Goal: Task Accomplishment & Management: Use online tool/utility

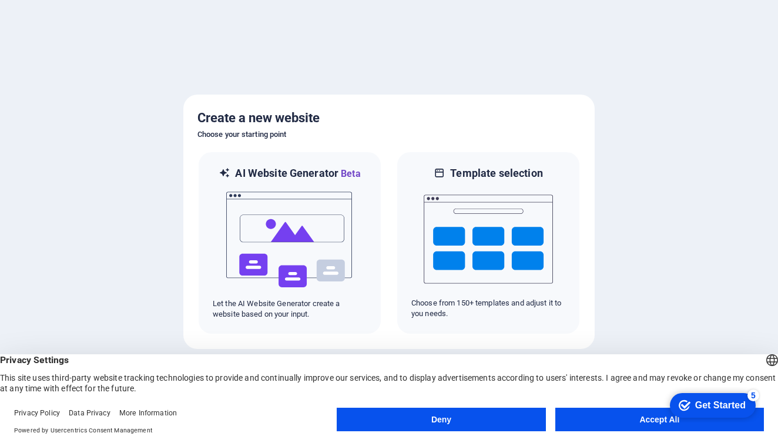
click at [630, 417] on button "Accept All" at bounding box center [660, 420] width 209 height 24
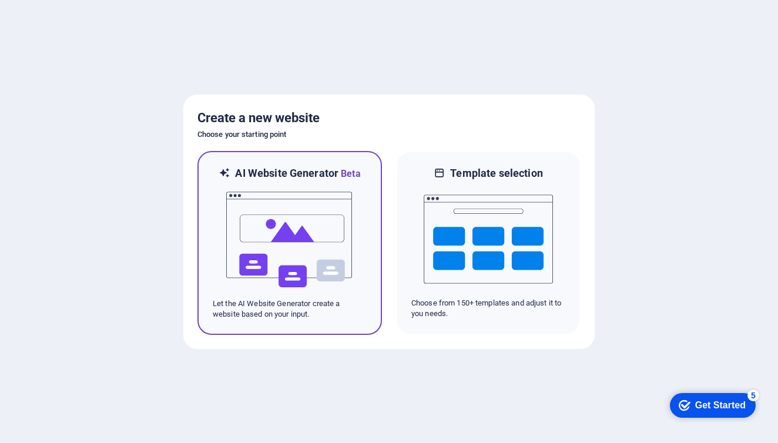
click at [339, 312] on p "Let the AI Website Generator create a website based on your input." at bounding box center [290, 309] width 154 height 21
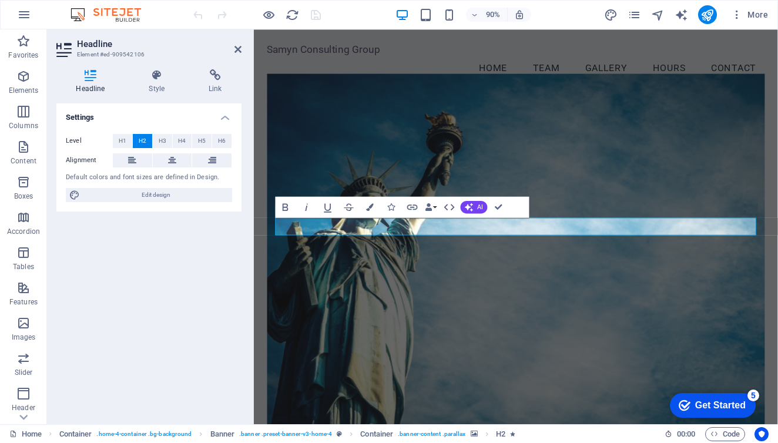
click at [418, 153] on figure at bounding box center [545, 279] width 553 height 400
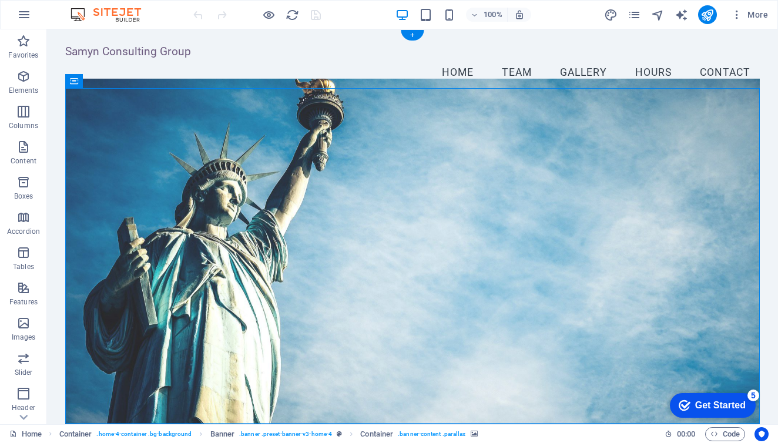
click at [84, 134] on figure at bounding box center [412, 259] width 695 height 360
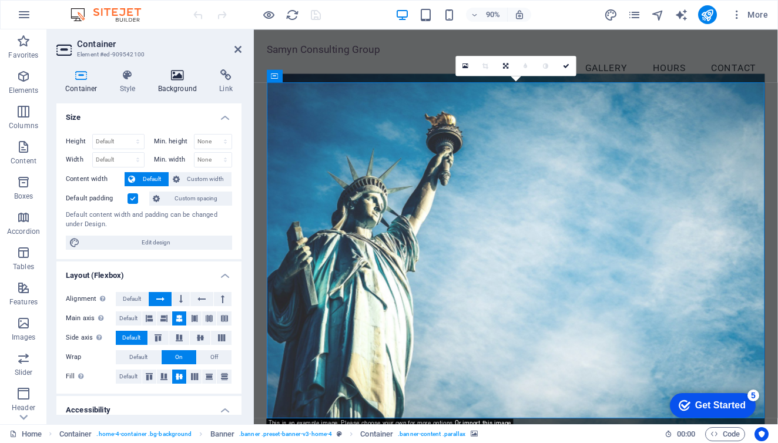
click at [179, 83] on h4 "Background" at bounding box center [180, 81] width 62 height 25
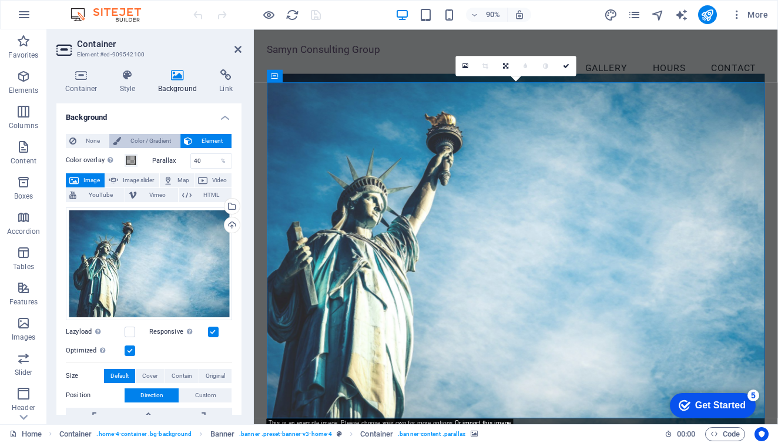
click at [143, 139] on span "Color / Gradient" at bounding box center [151, 141] width 52 height 14
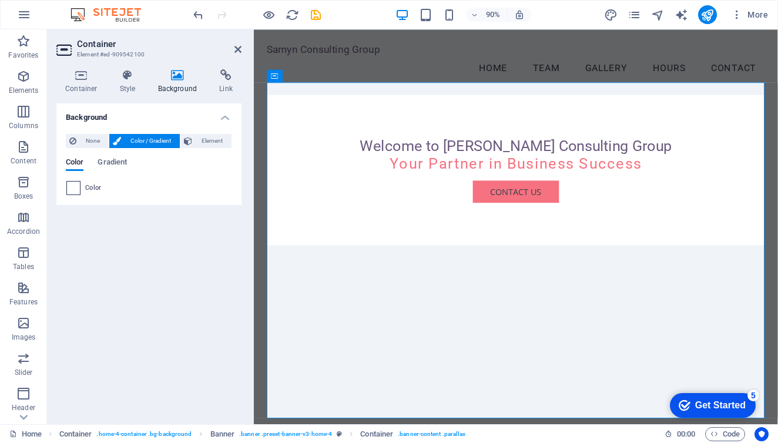
click at [76, 183] on span at bounding box center [73, 188] width 13 height 13
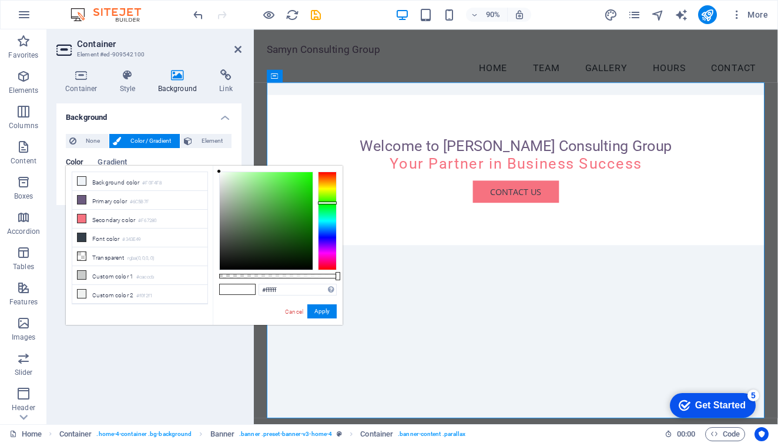
drag, startPoint x: 332, startPoint y: 173, endPoint x: 337, endPoint y: 203, distance: 30.4
click at [337, 203] on div "#ffffff Supported formats #0852ed rgb(8, 82, 237) rgba(8, 82, 237, 90%) hsv(221…" at bounding box center [278, 331] width 130 height 330
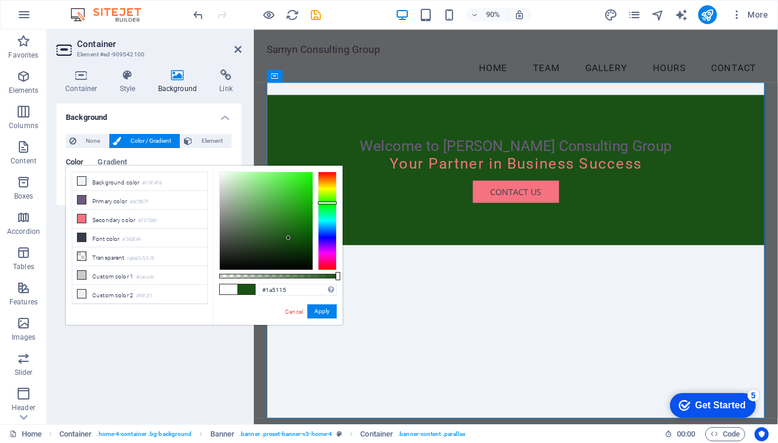
click at [289, 238] on div at bounding box center [266, 221] width 93 height 98
click at [277, 239] on div at bounding box center [266, 221] width 93 height 98
click at [272, 232] on div at bounding box center [266, 221] width 93 height 98
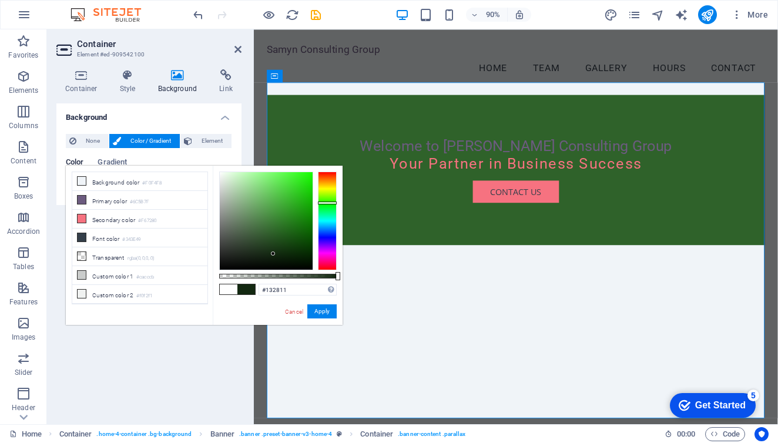
click at [273, 254] on div at bounding box center [266, 221] width 93 height 98
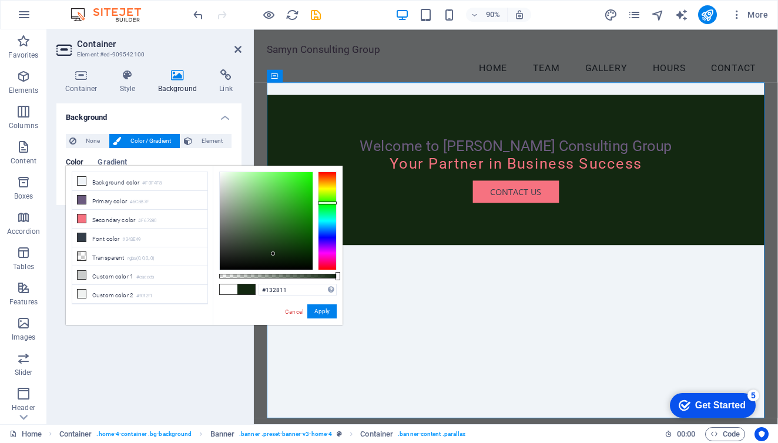
type input "#102b0e"
click at [283, 253] on div at bounding box center [266, 221] width 93 height 98
click at [316, 311] on button "Apply" at bounding box center [321, 312] width 29 height 14
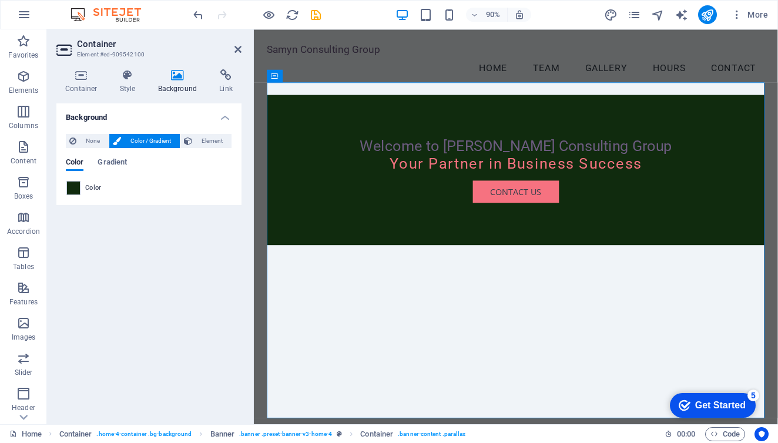
click at [459, 169] on div "Welcome to Samyn Consulting Group" at bounding box center [545, 159] width 534 height 20
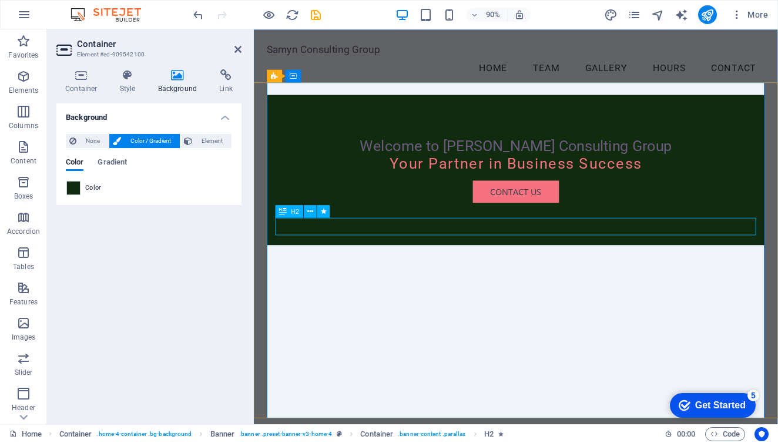
click at [410, 169] on div "Welcome to Samyn Consulting Group" at bounding box center [545, 159] width 534 height 20
click at [468, 169] on div "Welcome to Samyn Consulting Group" at bounding box center [545, 159] width 534 height 20
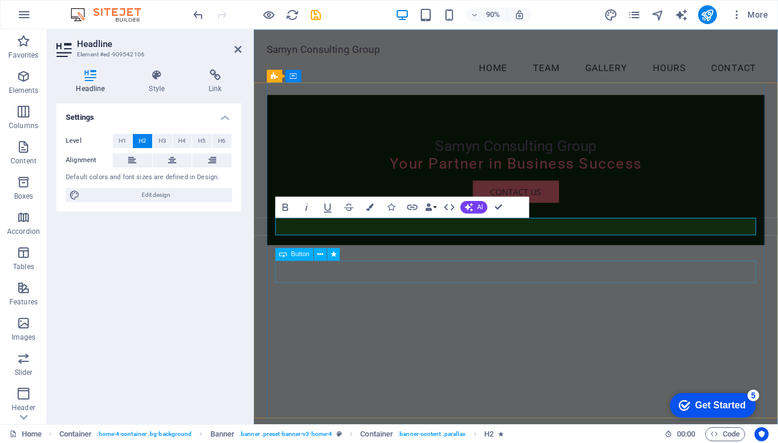
click at [430, 222] on div "Contact Us" at bounding box center [545, 210] width 534 height 25
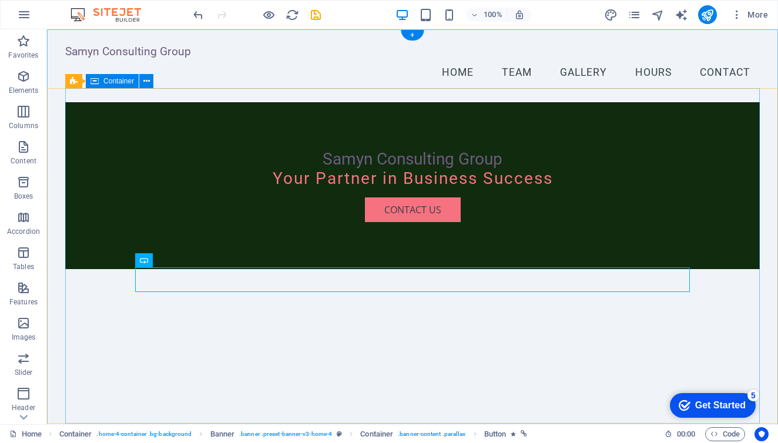
click at [443, 269] on div "Samyn Consulting Group Your Partner in Business Success Contact Us" at bounding box center [412, 185] width 695 height 167
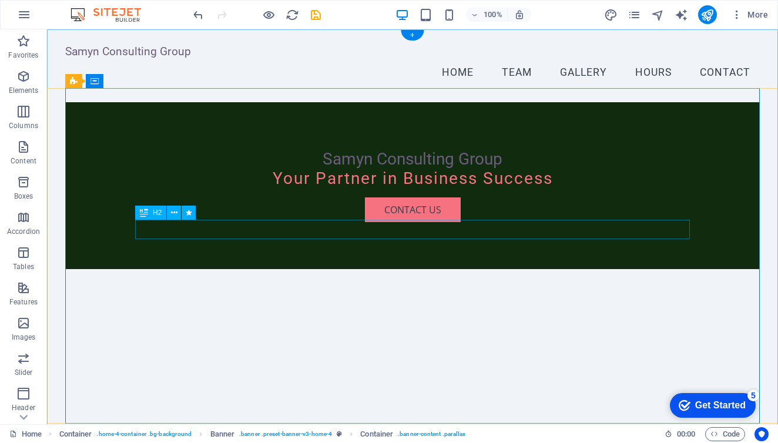
click at [452, 169] on div "Samyn Consulting Group" at bounding box center [412, 159] width 555 height 20
click at [142, 213] on icon at bounding box center [144, 213] width 8 height 14
click at [175, 215] on icon at bounding box center [174, 213] width 6 height 12
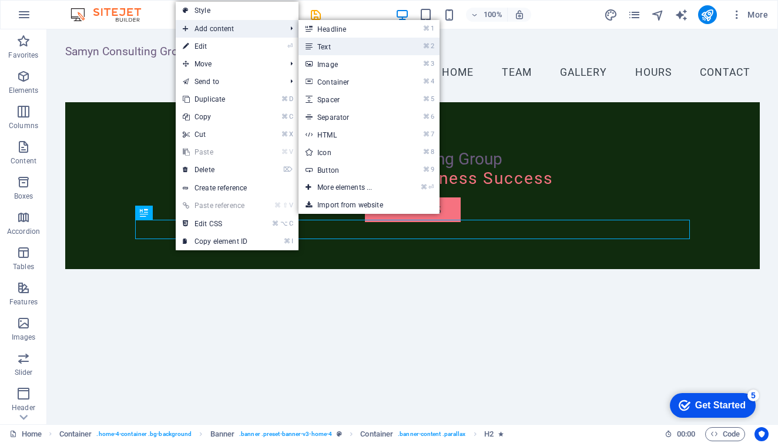
click at [364, 48] on link "⌘ 2 Text" at bounding box center [347, 47] width 97 height 18
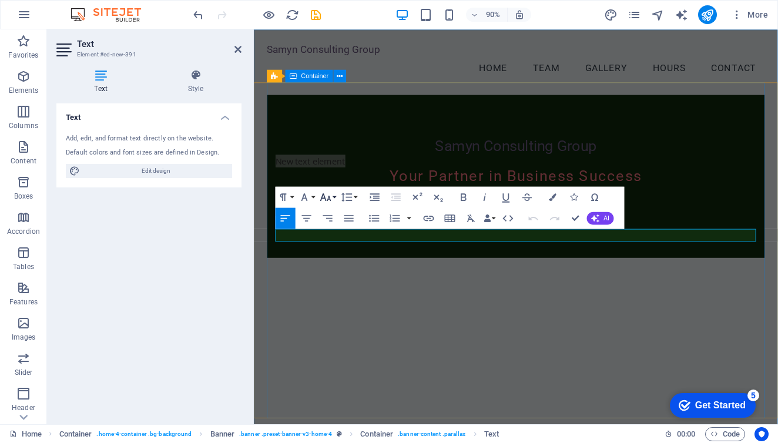
click at [335, 196] on button "Font Size" at bounding box center [328, 196] width 20 height 21
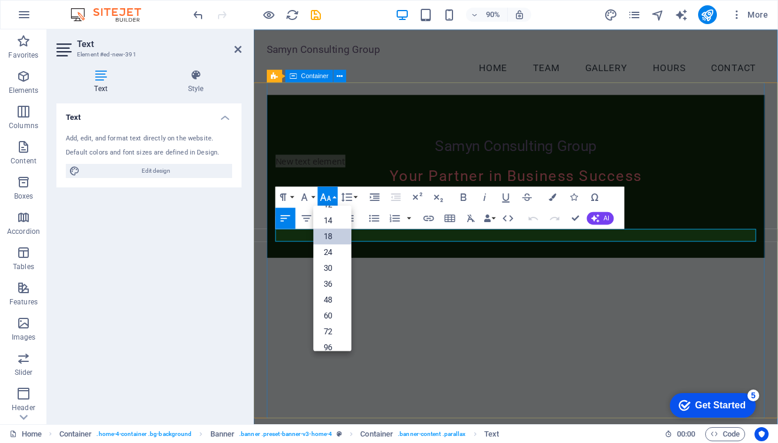
scroll to position [90, 0]
click at [332, 297] on link "48" at bounding box center [332, 295] width 38 height 16
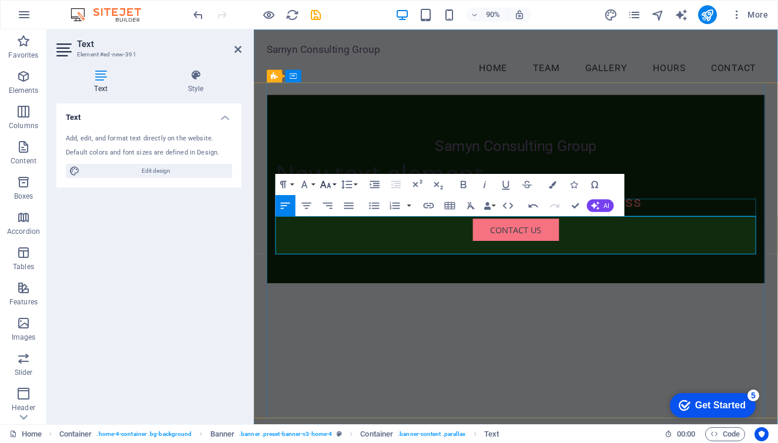
click at [329, 182] on icon "button" at bounding box center [325, 184] width 13 height 13
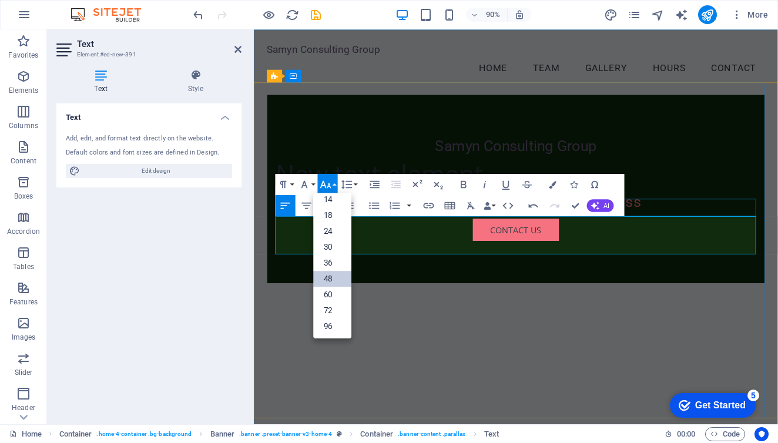
scroll to position [95, 0]
click at [329, 182] on icon "button" at bounding box center [325, 184] width 13 height 13
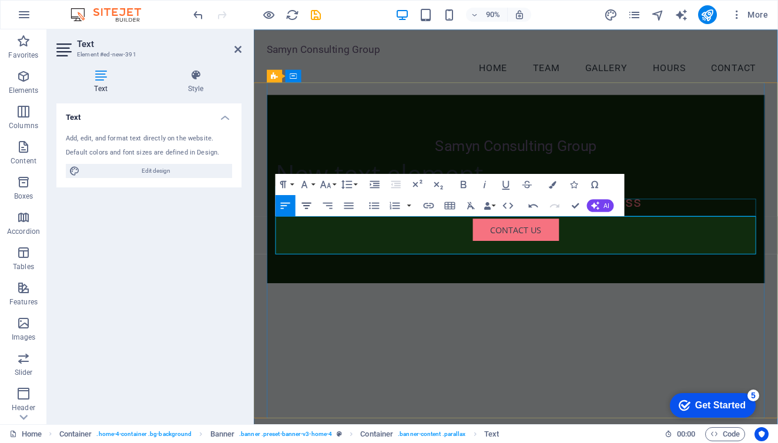
click at [311, 202] on icon "button" at bounding box center [306, 205] width 13 height 13
click at [667, 167] on div "Samyn Consulting Group New text element Your Partner in Business Success Contac…" at bounding box center [545, 206] width 553 height 209
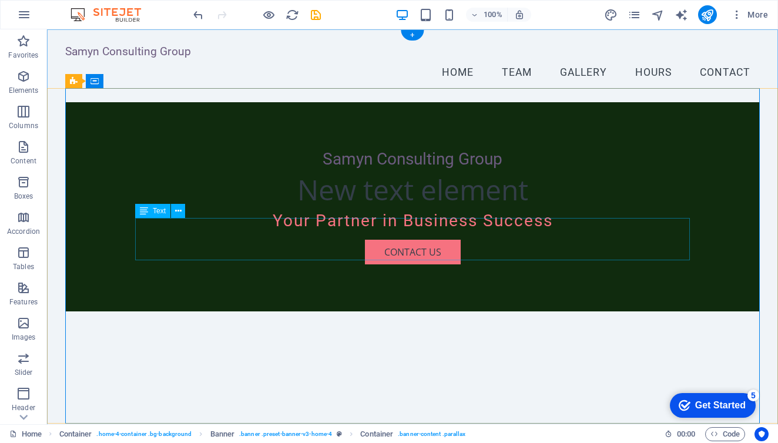
click at [498, 211] on div "New text element" at bounding box center [412, 190] width 555 height 42
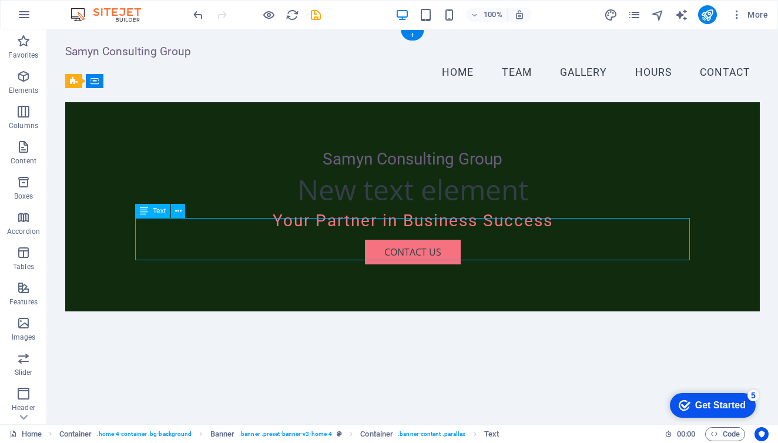
click at [319, 211] on div "New text element" at bounding box center [412, 190] width 555 height 42
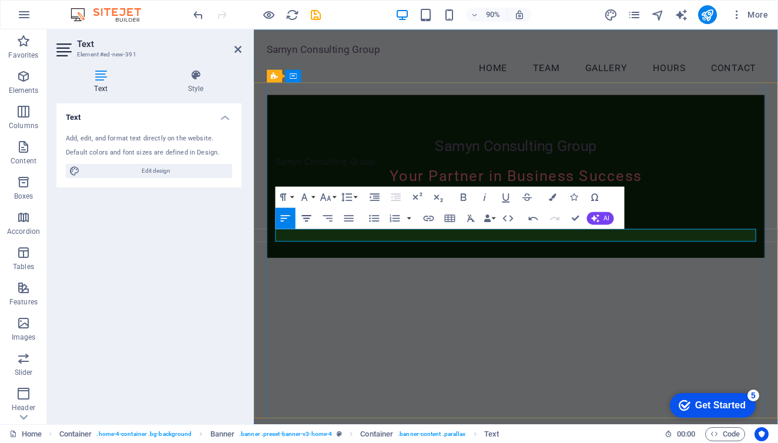
click at [307, 219] on icon "button" at bounding box center [306, 218] width 13 height 13
click at [337, 196] on button "Font Size" at bounding box center [328, 196] width 20 height 21
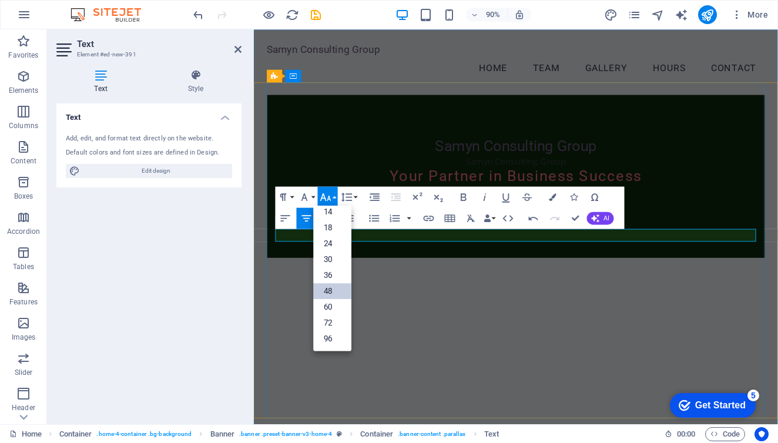
click at [338, 293] on link "48" at bounding box center [332, 291] width 38 height 16
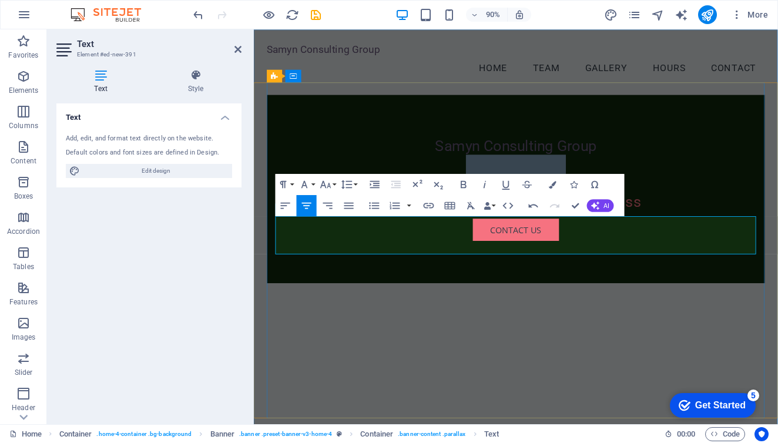
drag, startPoint x: 601, startPoint y: 265, endPoint x: 470, endPoint y: 266, distance: 131.7
click at [470, 211] on p "Samyn Consulting Group ​" at bounding box center [545, 190] width 534 height 42
click at [328, 182] on icon "button" at bounding box center [325, 184] width 13 height 13
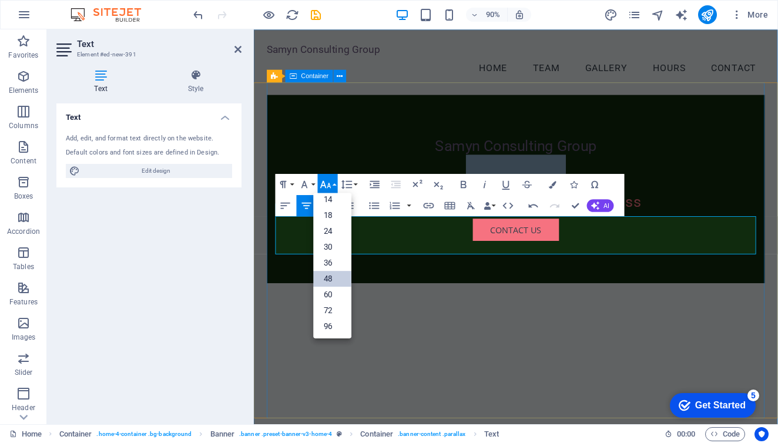
click at [340, 282] on link "48" at bounding box center [332, 279] width 38 height 16
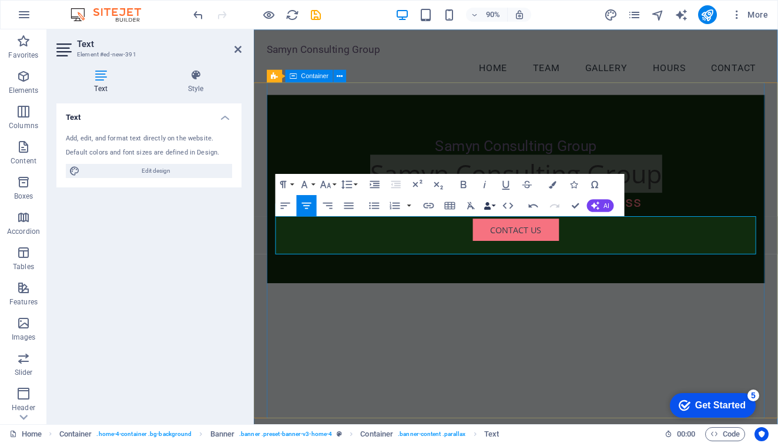
click at [494, 204] on button "Data Bindings" at bounding box center [490, 205] width 15 height 21
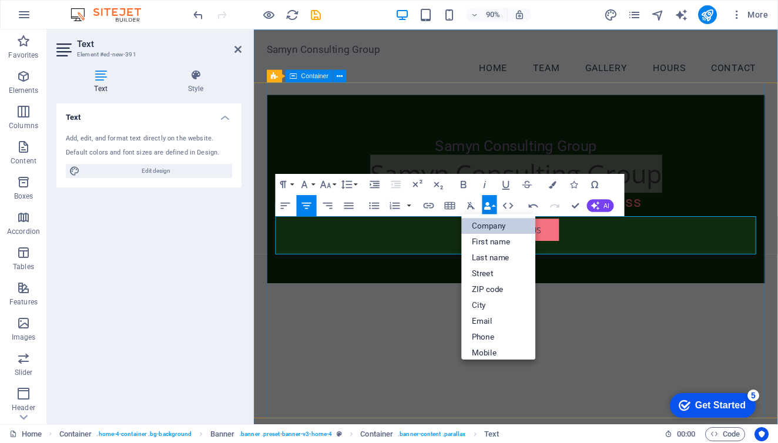
drag, startPoint x: 494, startPoint y: 204, endPoint x: 493, endPoint y: 224, distance: 20.0
click at [493, 216] on div "Insert Link Insert Table Clear Formatting Data Bindings Company First name Last…" at bounding box center [468, 205] width 99 height 21
click at [496, 203] on button "Data Bindings" at bounding box center [490, 205] width 15 height 21
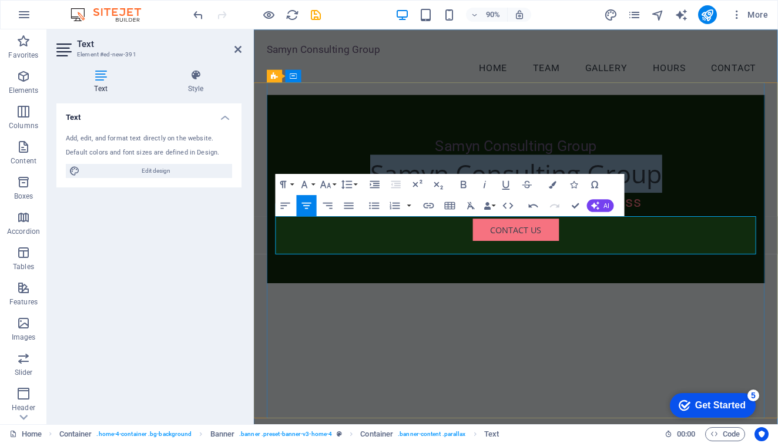
click at [583, 209] on span "Samyn Consulting Group​" at bounding box center [545, 189] width 325 height 38
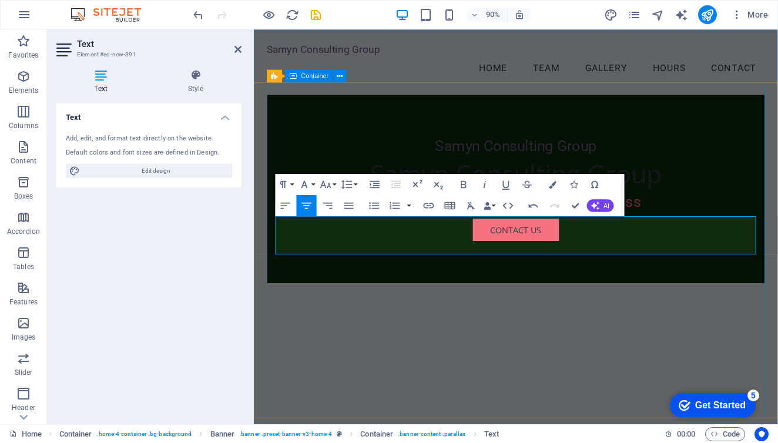
click at [653, 312] on div "Samyn Consulting Group Samyn Consulting Group​ Your Partner in Business Success…" at bounding box center [545, 206] width 553 height 209
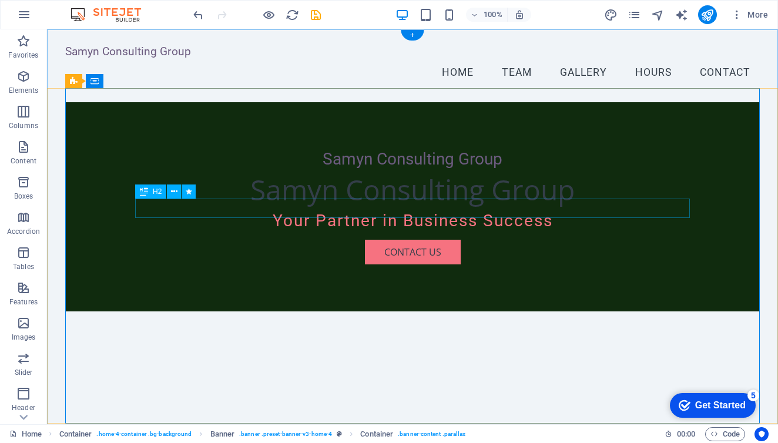
click at [481, 169] on div "Samyn Consulting Group" at bounding box center [412, 159] width 555 height 20
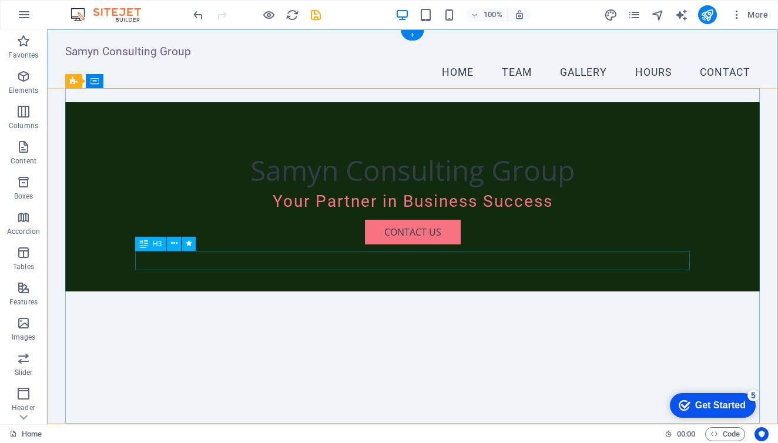
click at [483, 212] on div "Your Partner in Business Success" at bounding box center [412, 202] width 555 height 20
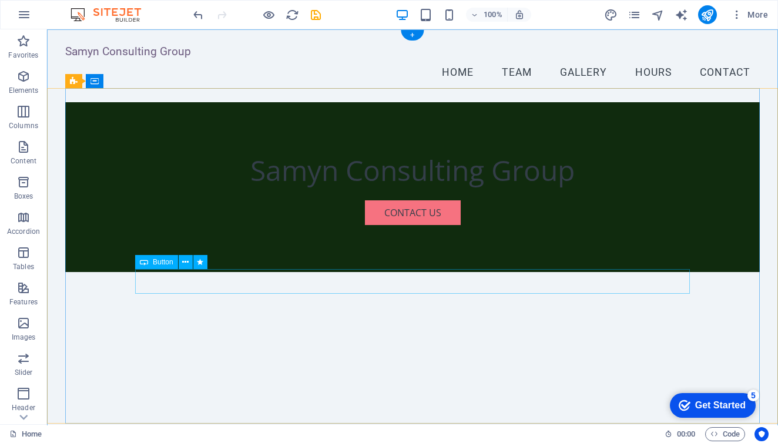
click at [457, 225] on div "Contact Us" at bounding box center [412, 212] width 555 height 25
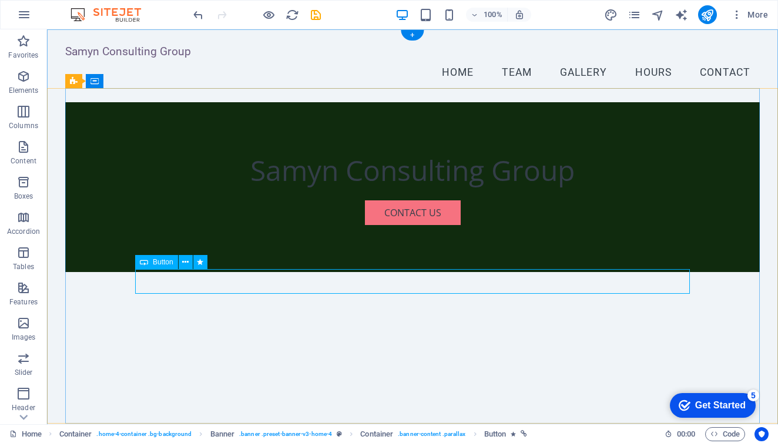
click at [169, 264] on span "Button" at bounding box center [163, 262] width 21 height 7
click at [188, 264] on icon at bounding box center [185, 262] width 6 height 12
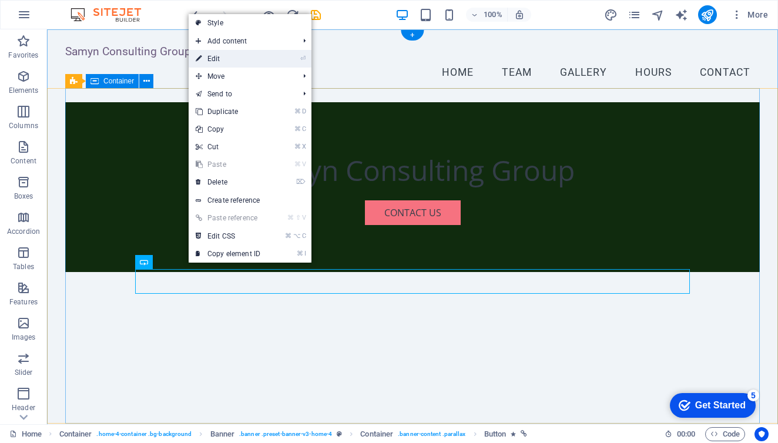
click at [235, 55] on link "⏎ Edit" at bounding box center [228, 59] width 79 height 18
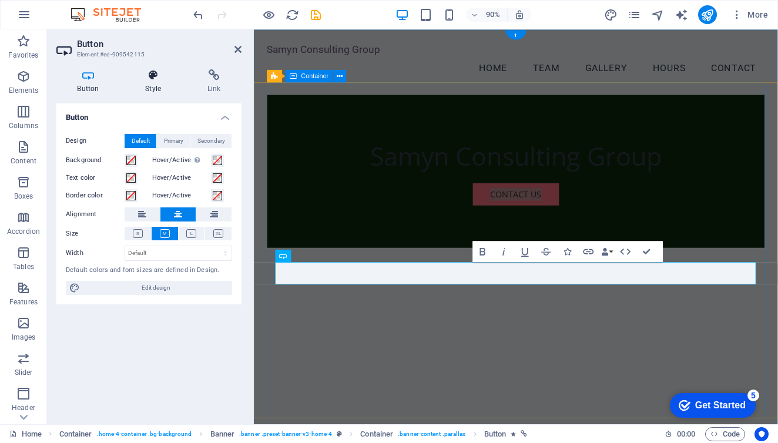
click at [152, 89] on h4 "Style" at bounding box center [156, 81] width 62 height 25
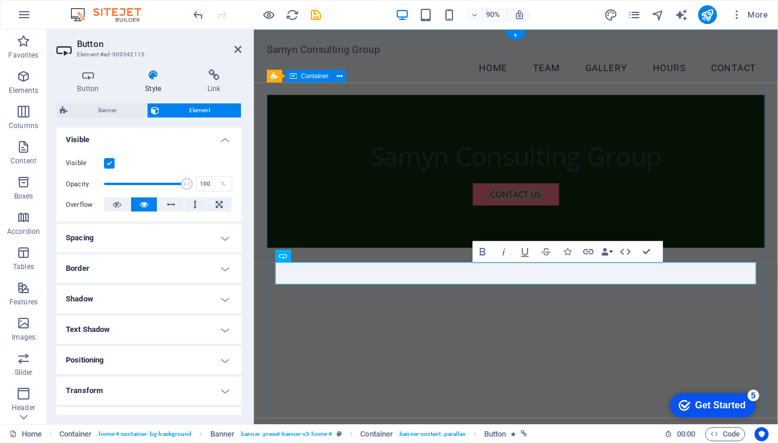
scroll to position [126, 0]
click at [176, 238] on h4 "Spacing" at bounding box center [148, 240] width 185 height 28
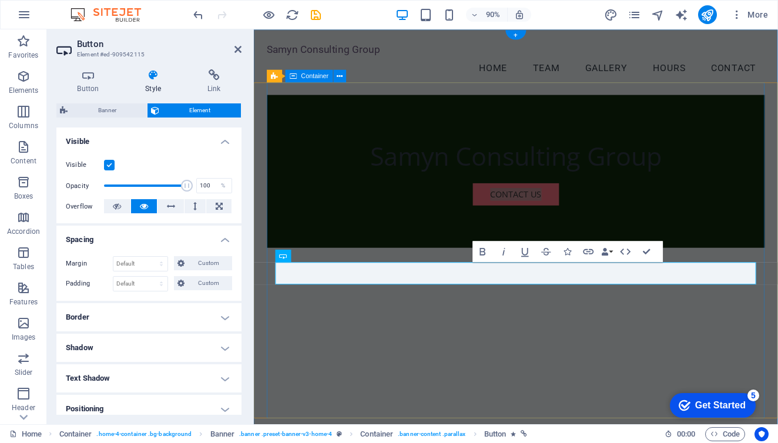
click at [227, 235] on h4 "Spacing" at bounding box center [148, 236] width 185 height 21
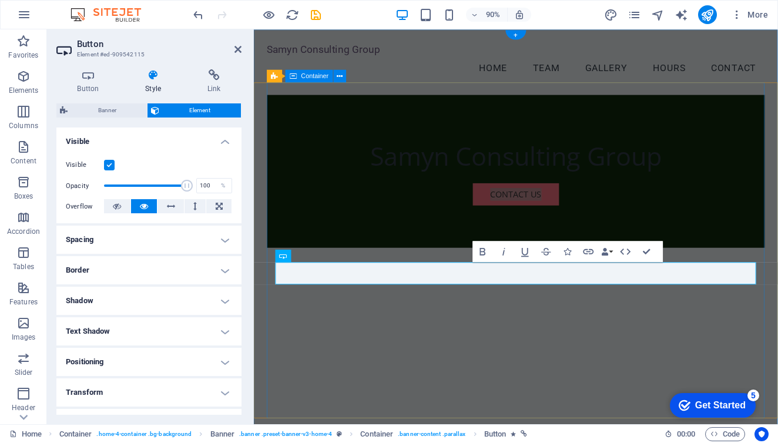
click at [224, 265] on h4 "Border" at bounding box center [148, 270] width 185 height 28
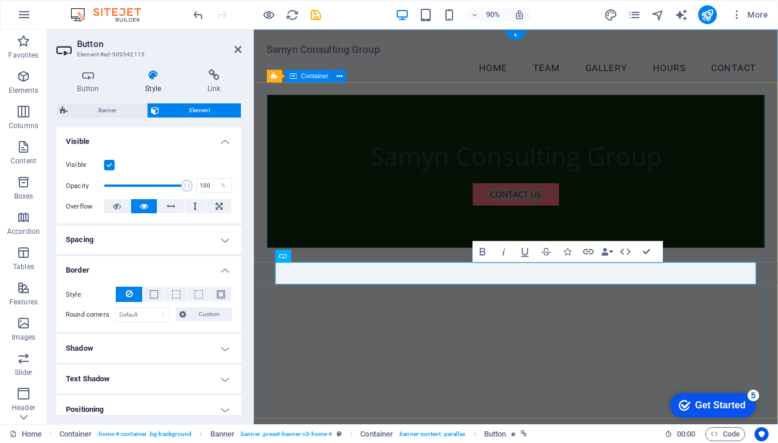
click at [224, 265] on h4 "Border" at bounding box center [148, 266] width 185 height 21
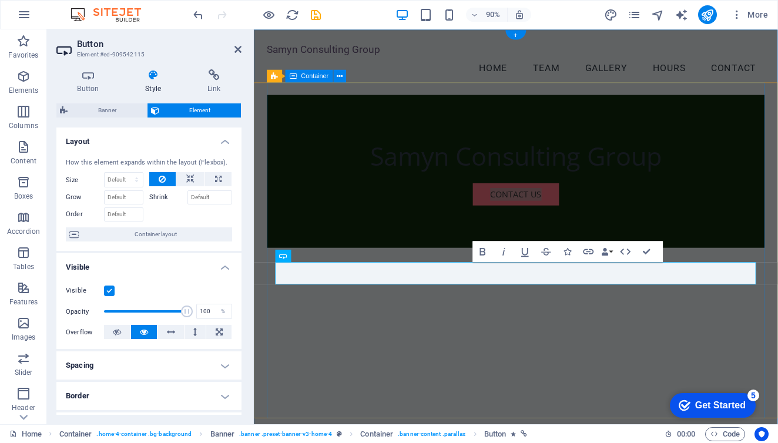
scroll to position [0, 0]
click at [221, 142] on h4 "Layout" at bounding box center [148, 138] width 185 height 21
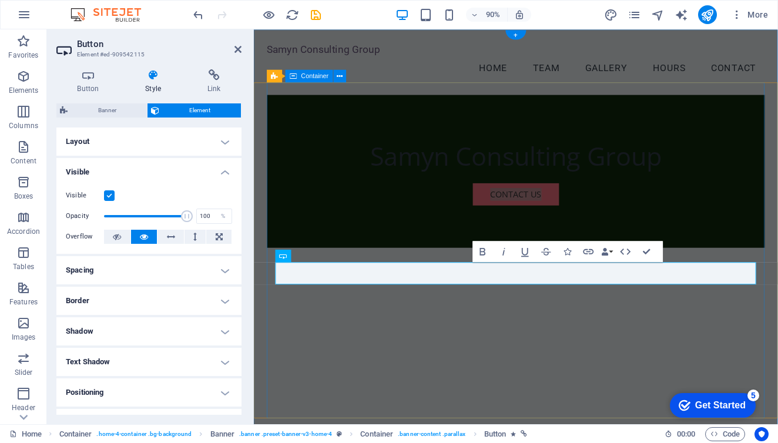
click at [225, 172] on h4 "Visible" at bounding box center [148, 168] width 185 height 21
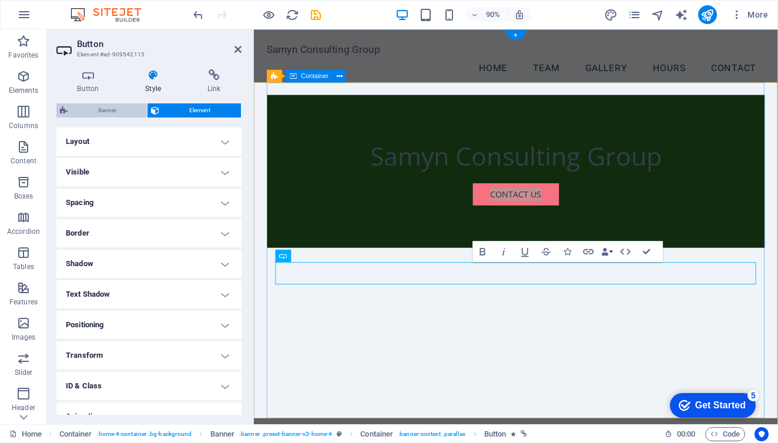
click at [117, 111] on span "Banner" at bounding box center [107, 110] width 72 height 14
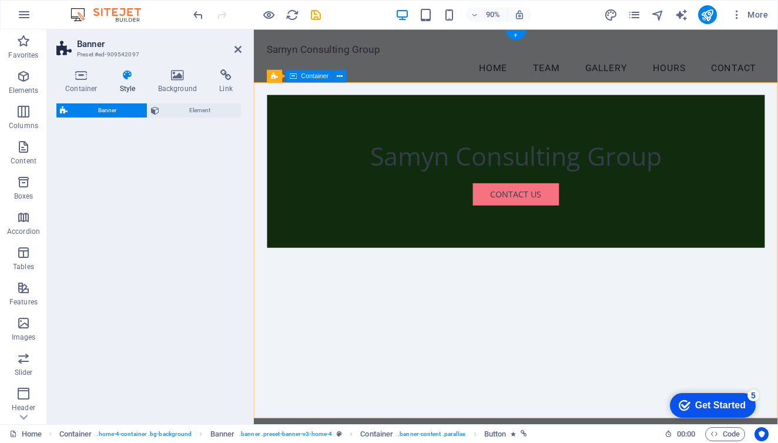
select select "preset-banner-v3-home-4"
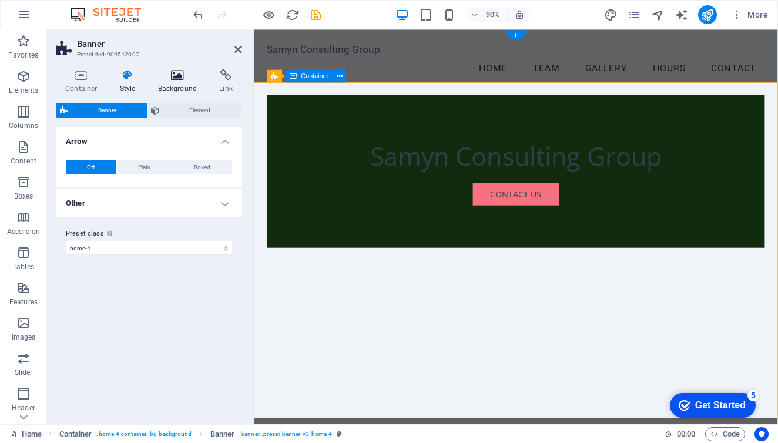
click at [179, 73] on icon at bounding box center [177, 75] width 57 height 12
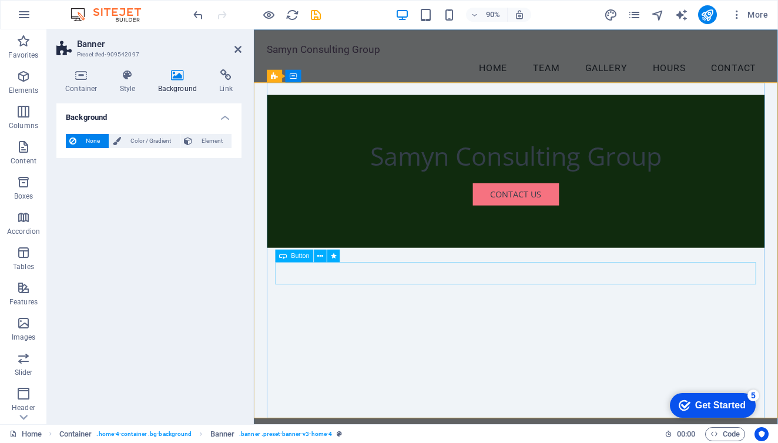
click at [553, 225] on div "Contact Us" at bounding box center [545, 212] width 534 height 25
click at [530, 225] on div "Contact Us" at bounding box center [545, 212] width 534 height 25
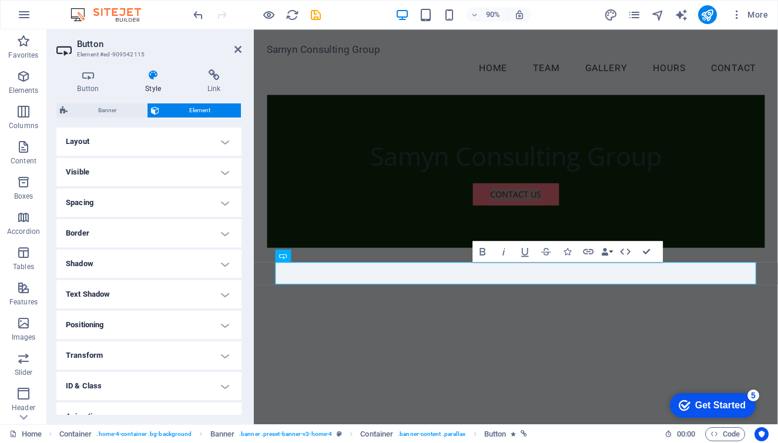
click at [224, 169] on h4 "Visible" at bounding box center [148, 172] width 185 height 28
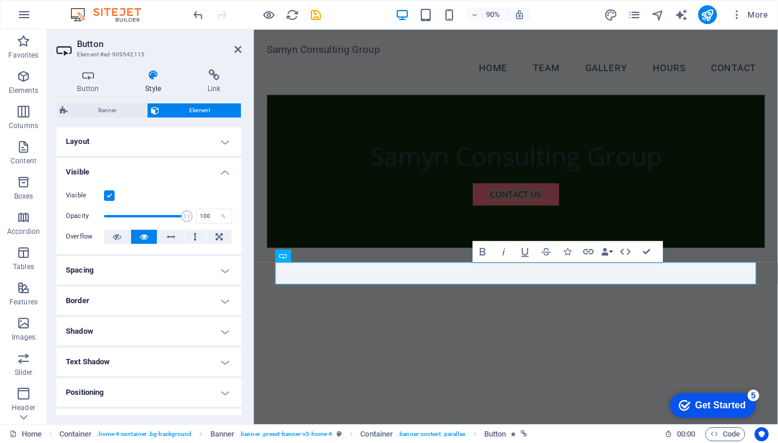
click at [224, 169] on h4 "Visible" at bounding box center [148, 168] width 185 height 21
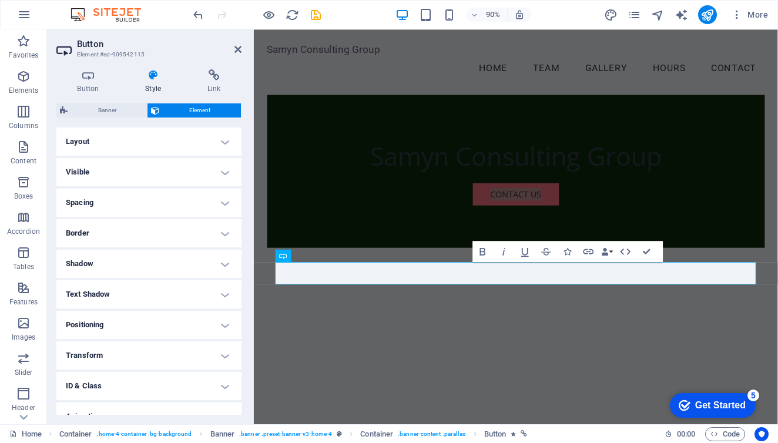
click at [225, 203] on h4 "Spacing" at bounding box center [148, 203] width 185 height 28
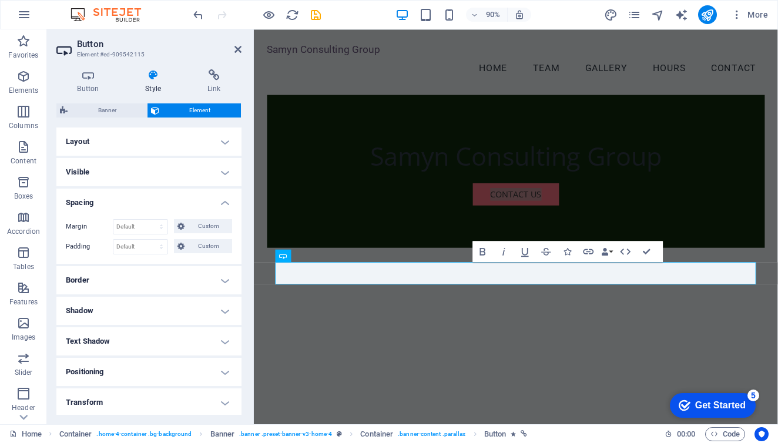
click at [225, 203] on h4 "Spacing" at bounding box center [148, 199] width 185 height 21
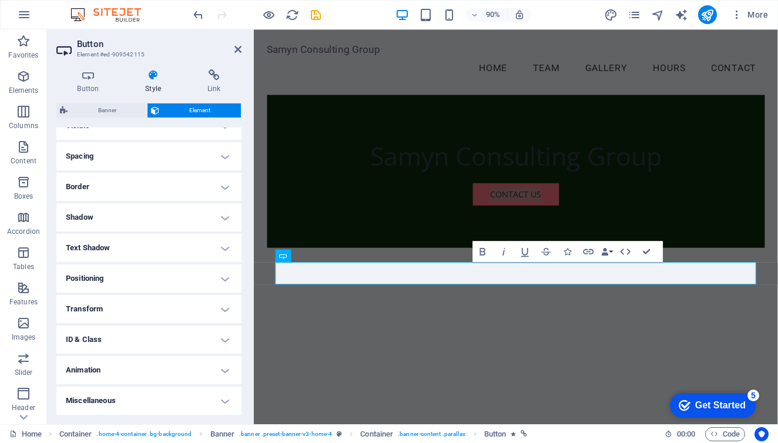
scroll to position [46, 0]
click at [211, 76] on icon at bounding box center [213, 75] width 55 height 12
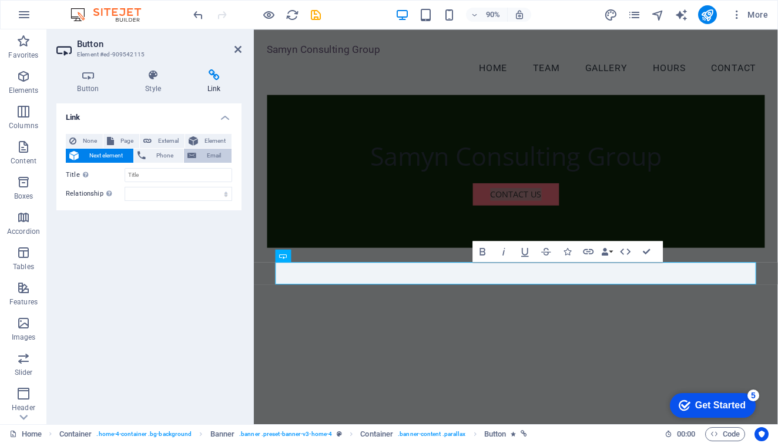
click at [218, 156] on span "Email" at bounding box center [214, 156] width 28 height 14
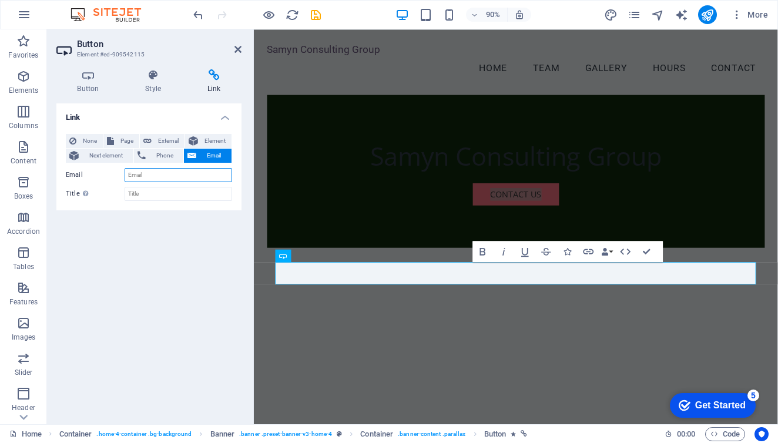
click at [196, 174] on input "Email" at bounding box center [179, 175] width 108 height 14
type input "Danie.samyn@samynconsulting.com"
click at [182, 277] on div "Link None Page External Element Next element Phone Email Page Home Subpage Lega…" at bounding box center [148, 259] width 185 height 312
click at [179, 195] on input "Title Additional link description, should not be the same as the link text. The…" at bounding box center [179, 194] width 108 height 14
type input "Contact us"
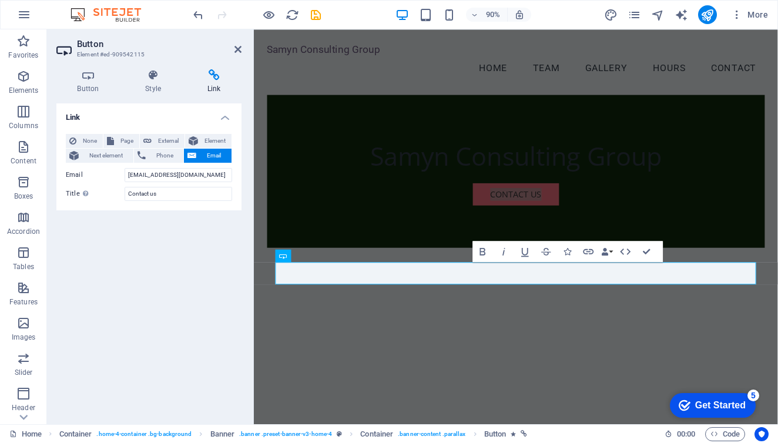
click at [178, 292] on div "Link None Page External Element Next element Phone Email Page Home Subpage Lega…" at bounding box center [148, 259] width 185 height 312
click at [170, 299] on div "Link None Page External Element Next element Phone Email Page Home Subpage Lega…" at bounding box center [148, 259] width 185 height 312
click at [95, 76] on icon at bounding box center [87, 75] width 63 height 12
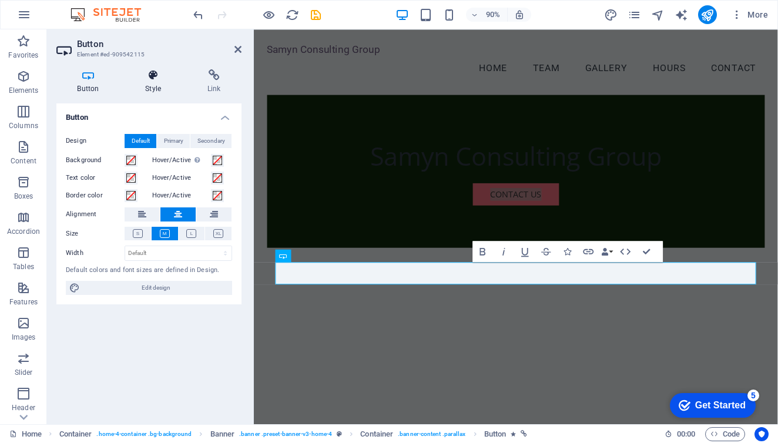
click at [153, 86] on h4 "Style" at bounding box center [156, 81] width 62 height 25
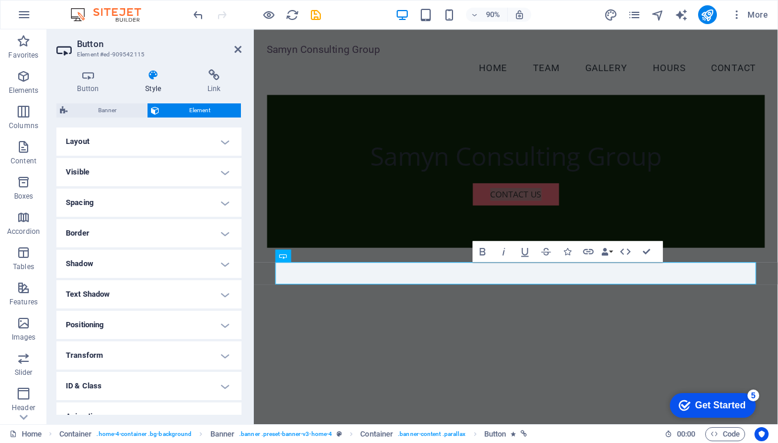
scroll to position [0, 0]
click at [217, 135] on h4 "Layout" at bounding box center [148, 142] width 185 height 28
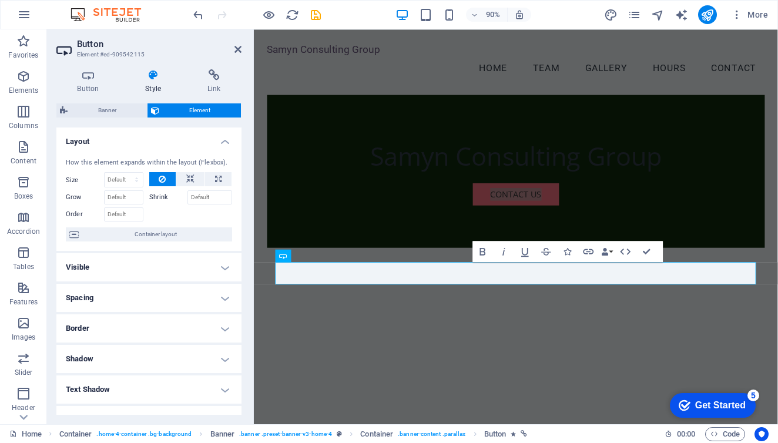
click at [225, 141] on h4 "Layout" at bounding box center [148, 138] width 185 height 21
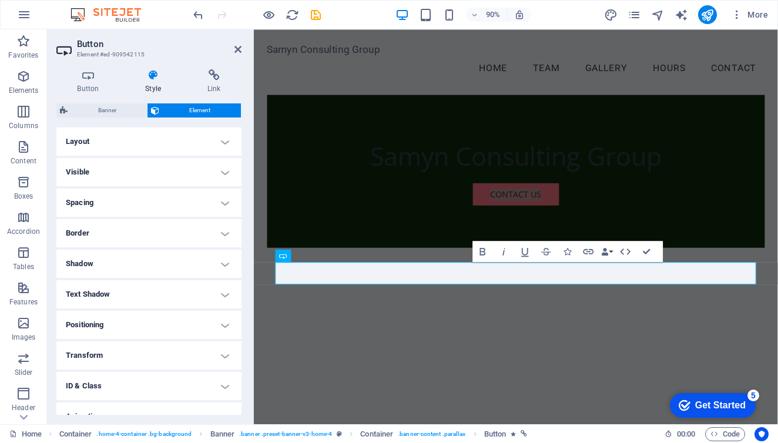
click at [219, 181] on h4 "Visible" at bounding box center [148, 172] width 185 height 28
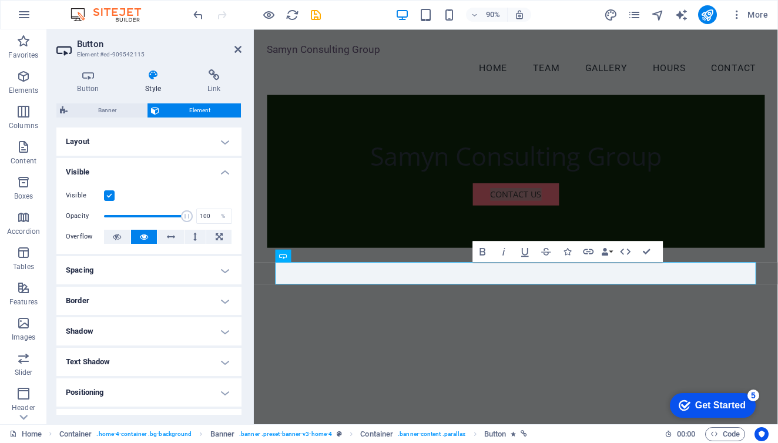
click at [219, 181] on div "Visible Opacity 100 % Overflow" at bounding box center [148, 216] width 185 height 75
click at [417, 222] on div "Samyn Consulting Group Contact Us" at bounding box center [545, 187] width 553 height 170
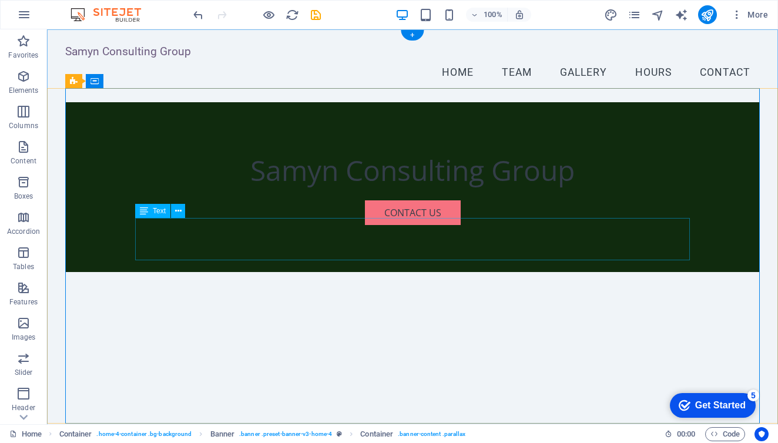
click at [153, 215] on span "Text" at bounding box center [159, 211] width 13 height 7
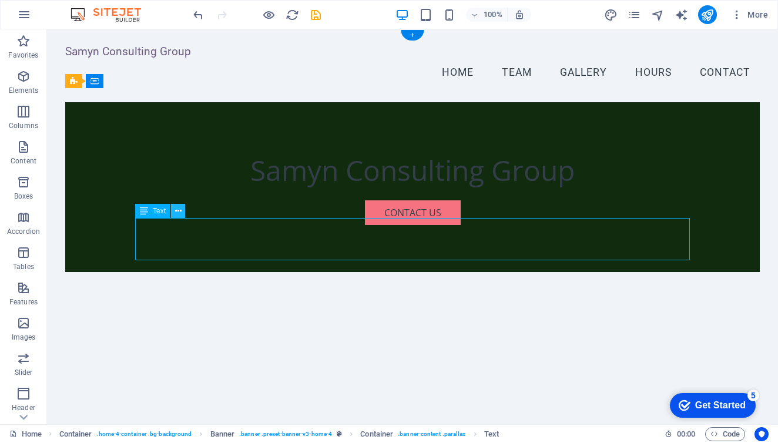
click at [179, 214] on icon at bounding box center [178, 211] width 6 height 12
click at [513, 192] on div "Samyn Consulting Group" at bounding box center [412, 170] width 555 height 42
